Goal: Task Accomplishment & Management: Manage account settings

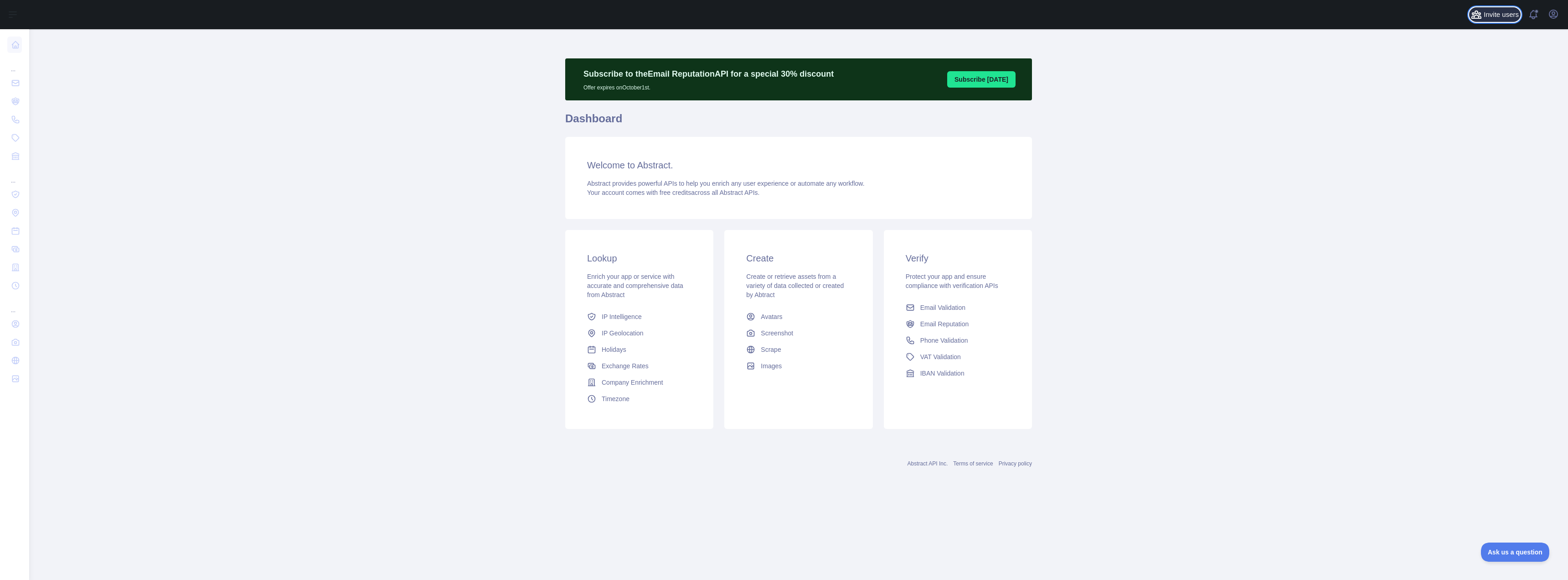
click at [1491, 19] on span "Invite users" at bounding box center [1500, 15] width 35 height 11
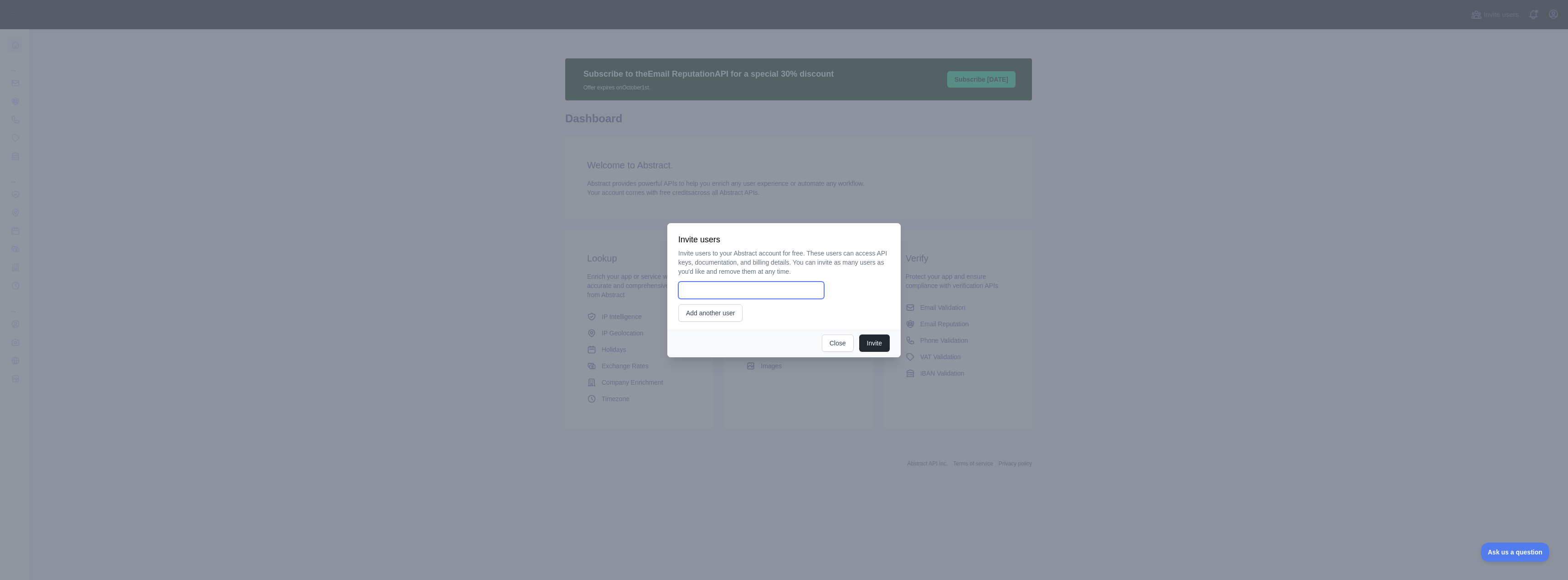
click at [717, 294] on input "email" at bounding box center [751, 289] width 146 height 17
type input "**********"
click at [874, 343] on button "Invite" at bounding box center [875, 342] width 30 height 17
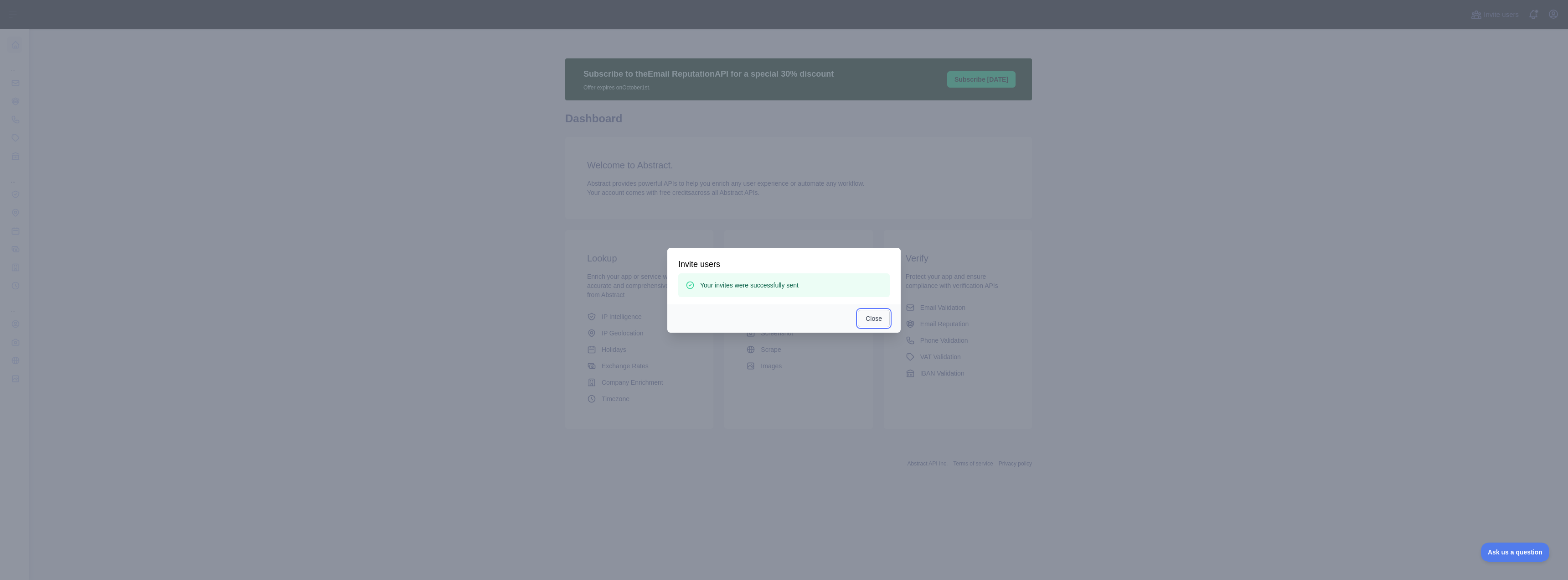
click at [878, 317] on button "Close" at bounding box center [874, 318] width 32 height 17
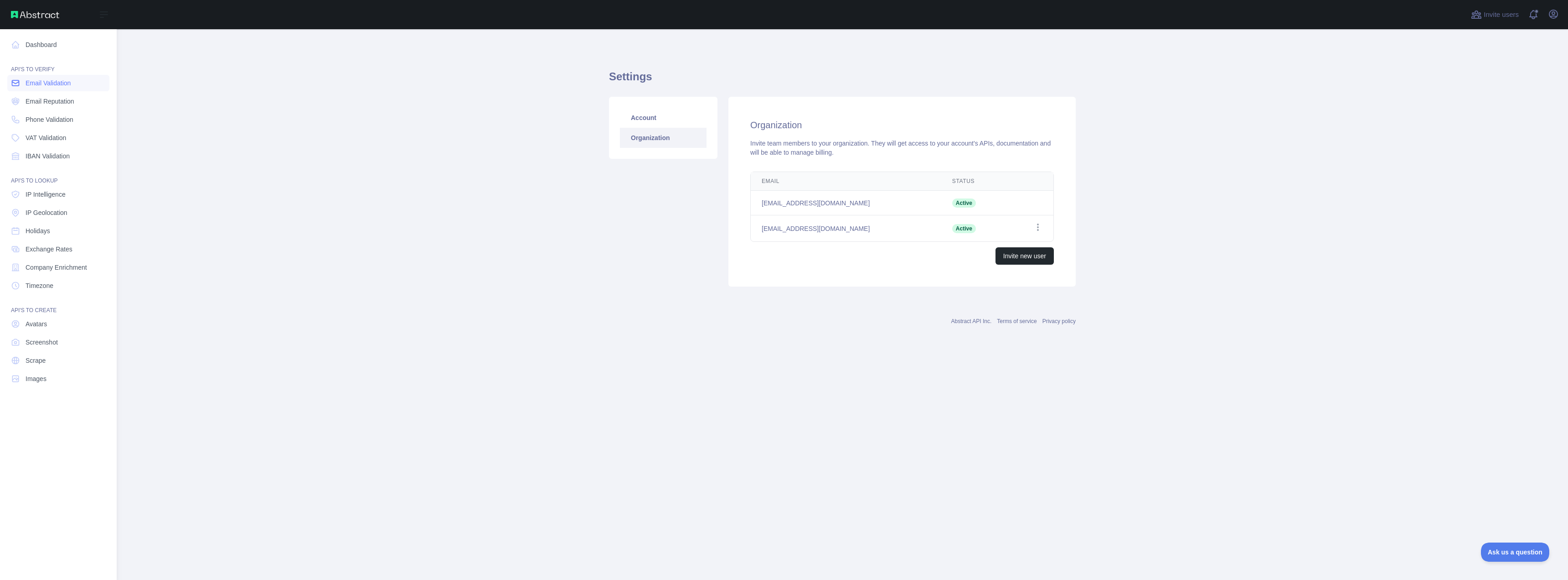
click at [50, 82] on span "Email Validation" at bounding box center [48, 83] width 45 height 9
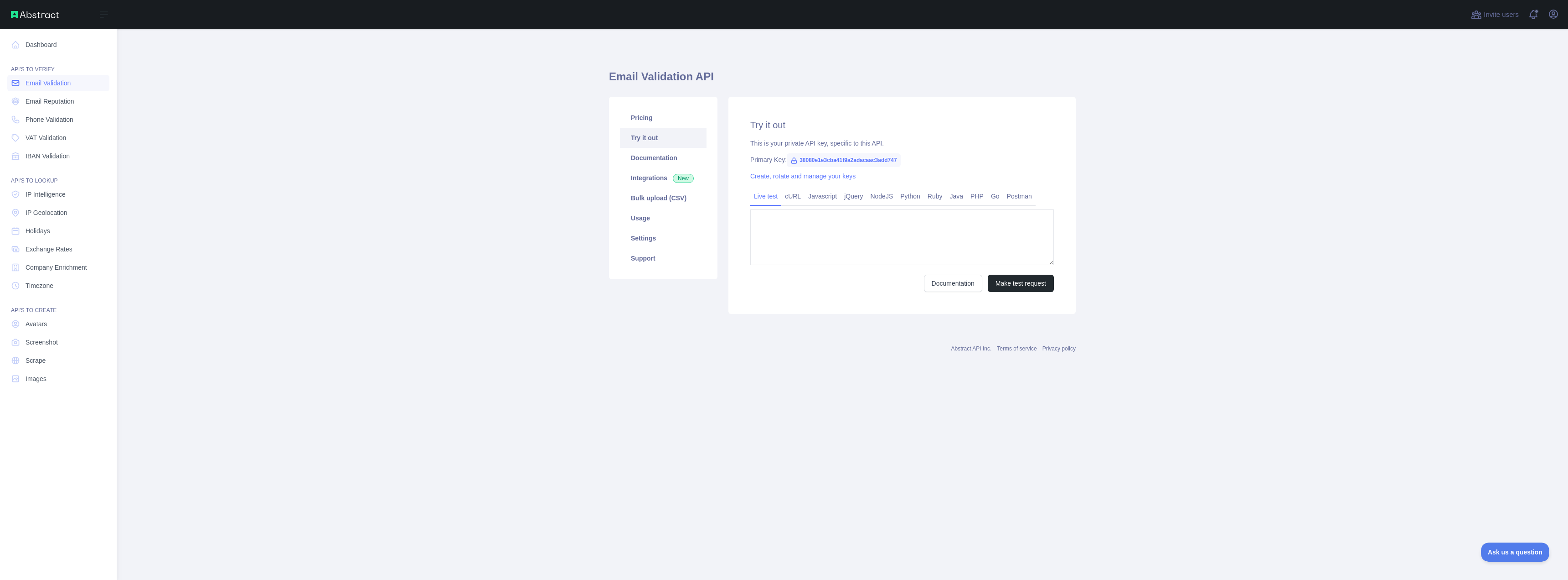
type textarea "**********"
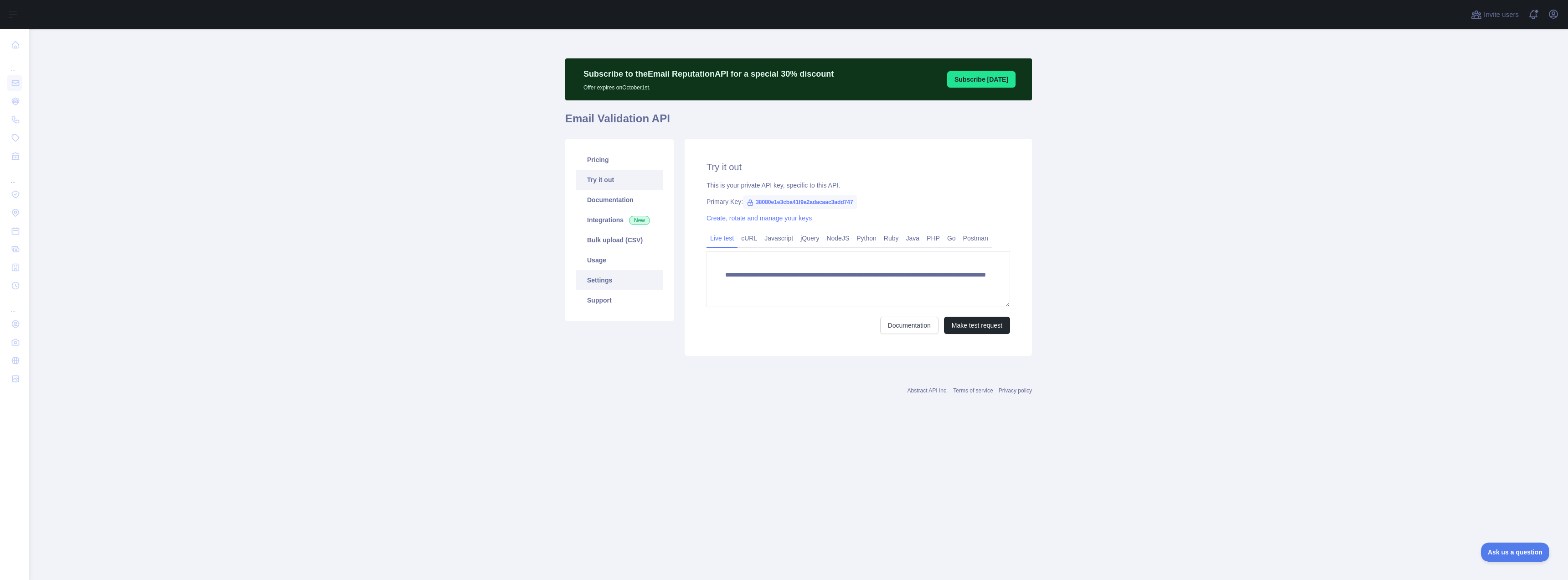
click at [606, 280] on link "Settings" at bounding box center [619, 280] width 86 height 20
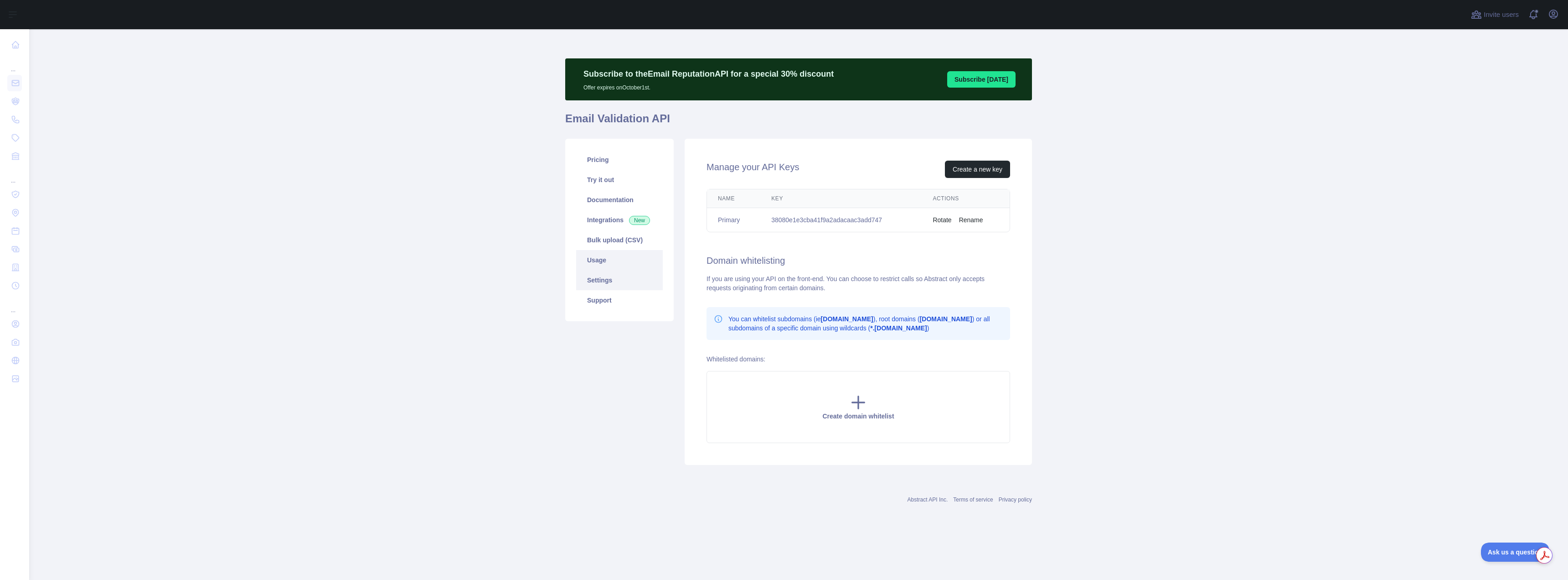
click at [599, 261] on link "Usage" at bounding box center [619, 260] width 86 height 20
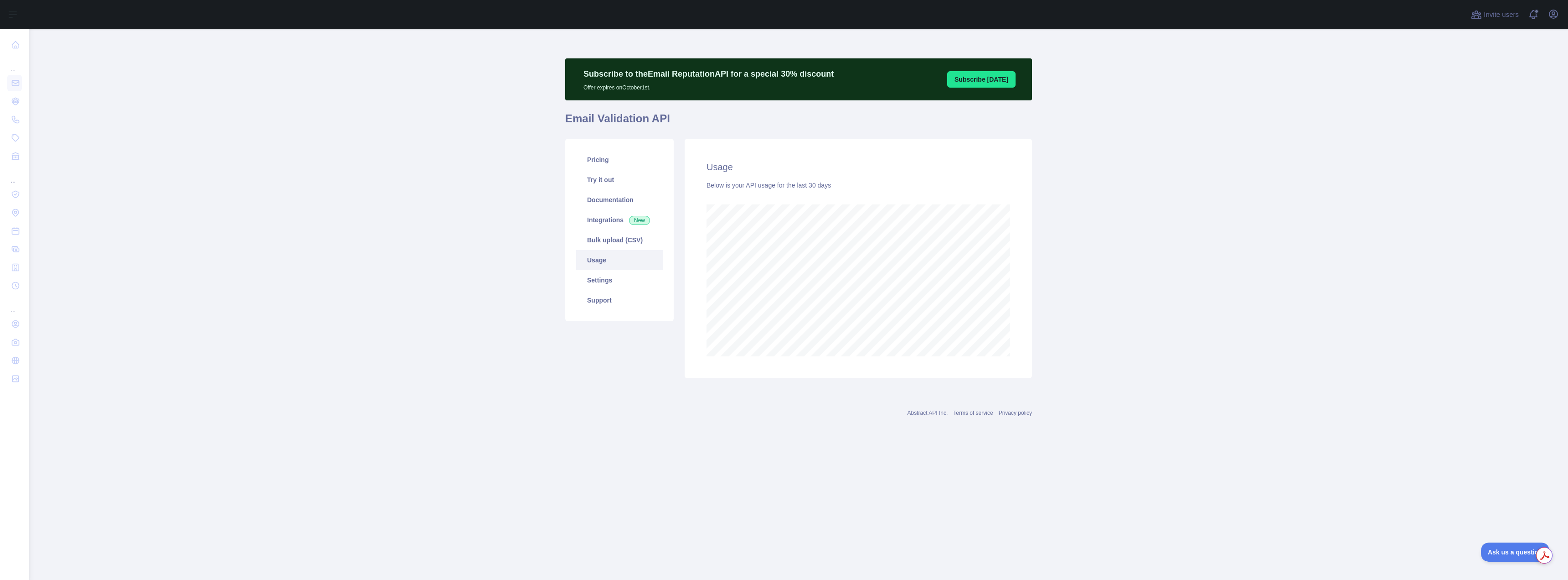
scroll to position [551, 1539]
click at [603, 219] on link "Integrations New" at bounding box center [619, 220] width 86 height 20
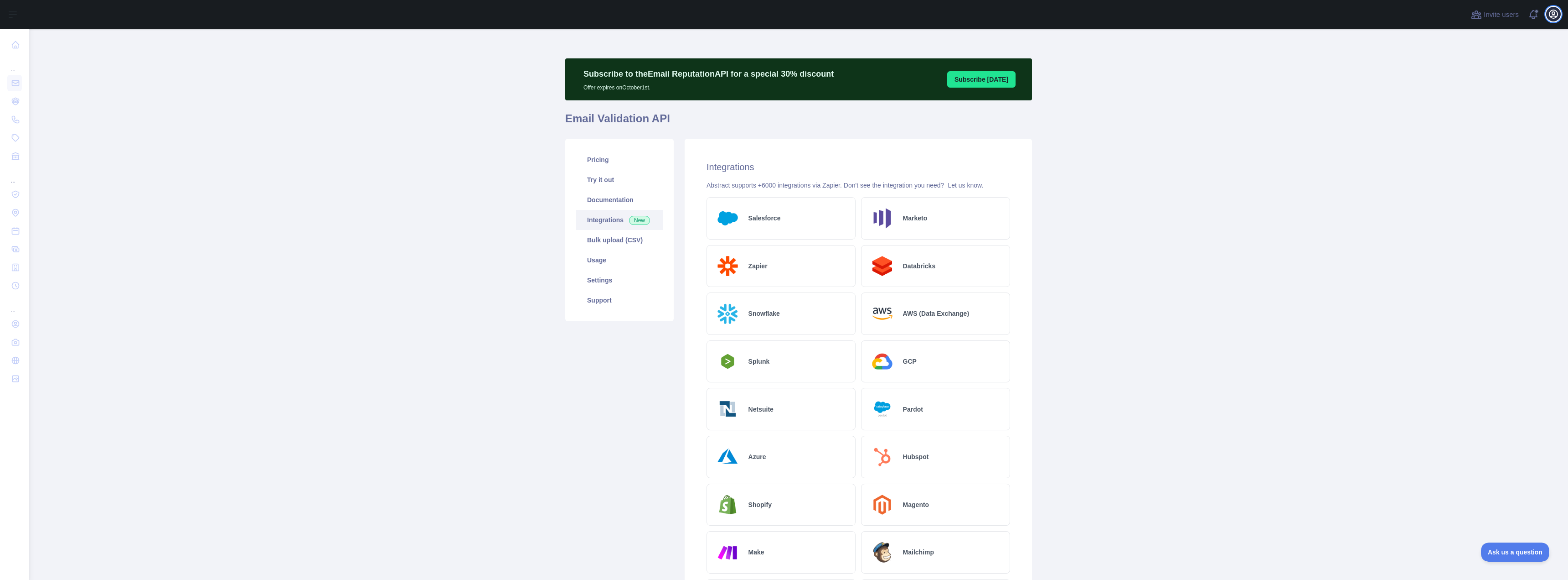
click at [1553, 15] on icon "button" at bounding box center [1553, 14] width 11 height 11
click at [1492, 68] on link "Account settings" at bounding box center [1509, 66] width 102 height 16
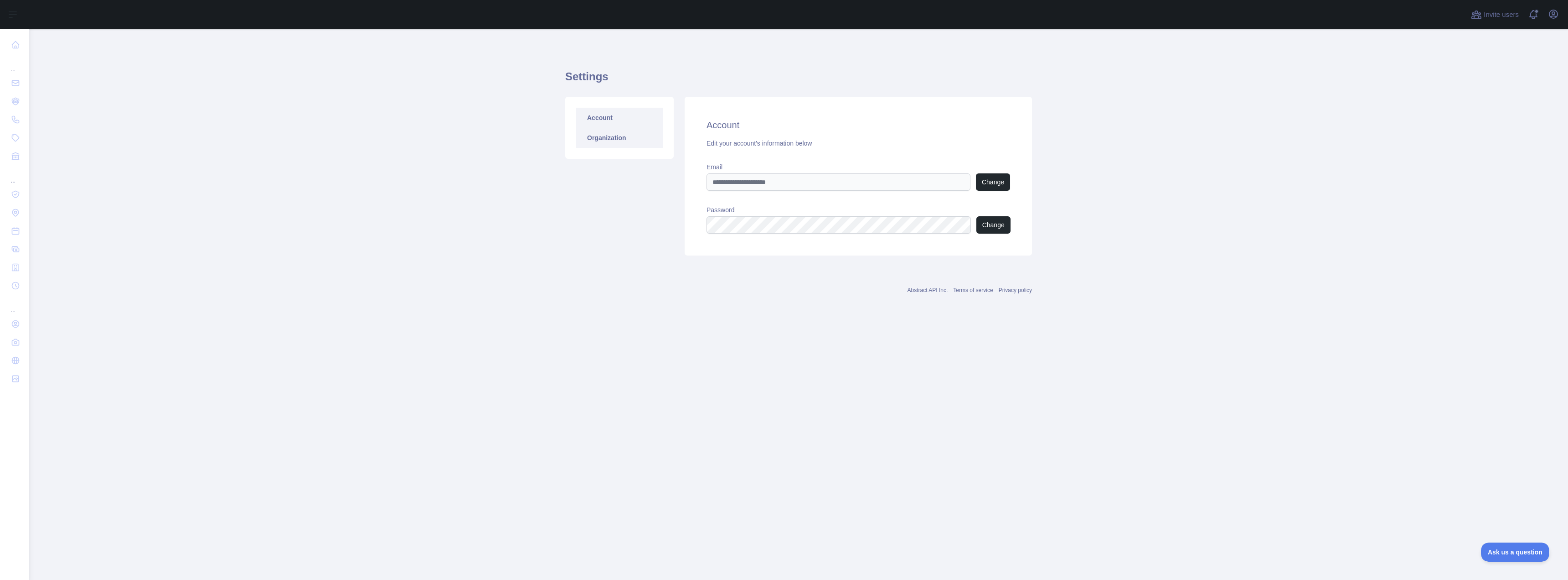
click at [611, 139] on link "Organization" at bounding box center [619, 138] width 86 height 20
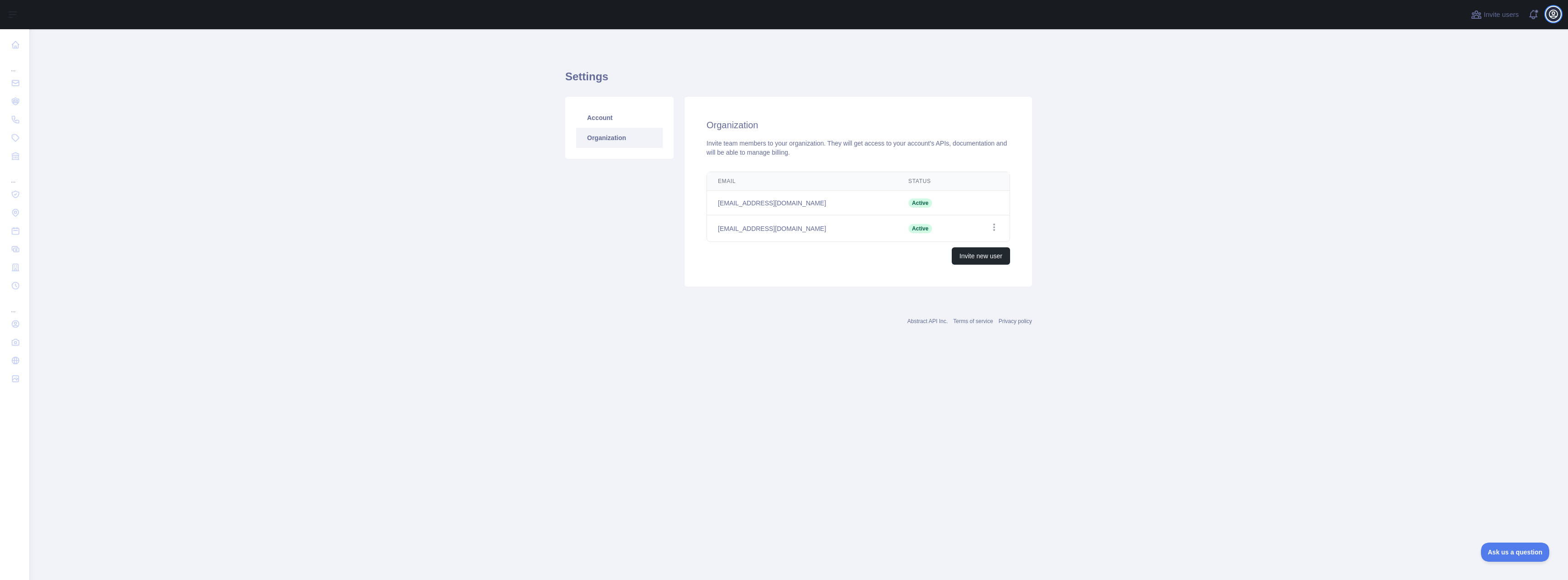
click at [1554, 15] on icon "button" at bounding box center [1553, 14] width 11 height 11
click at [1485, 84] on link "Organization" at bounding box center [1509, 83] width 102 height 16
click at [1556, 15] on icon "button" at bounding box center [1553, 14] width 11 height 11
click at [1478, 98] on button "Billing" at bounding box center [1509, 99] width 102 height 16
